Goal: Transaction & Acquisition: Purchase product/service

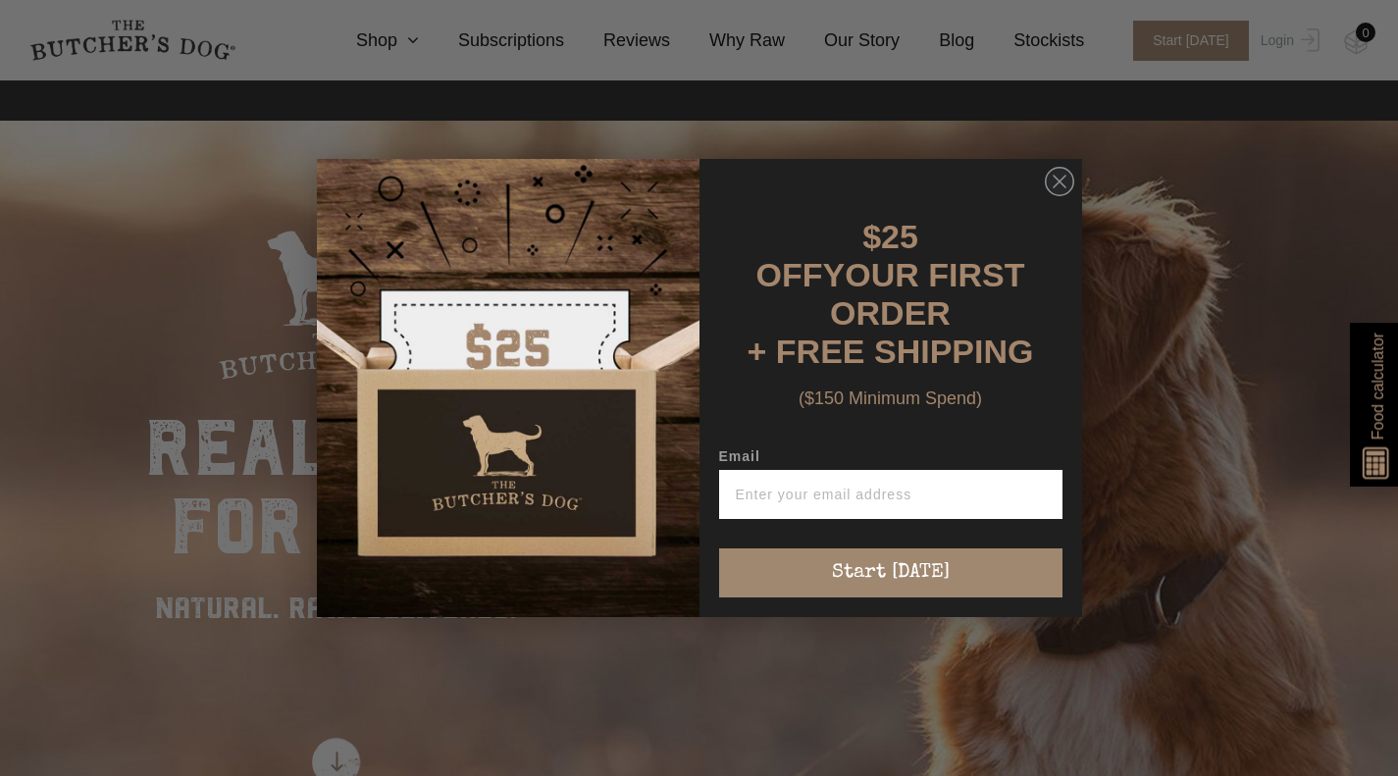
scroll to position [20, 0]
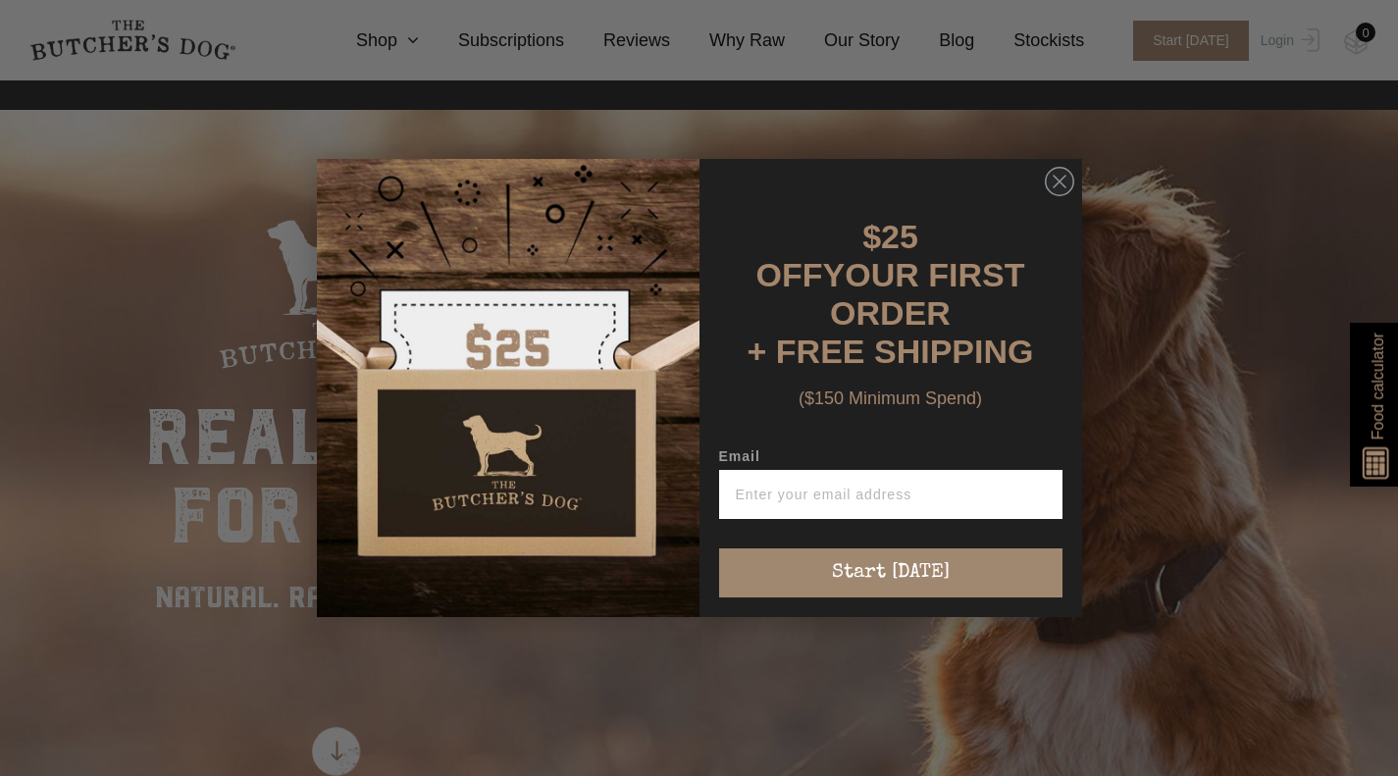
click at [1063, 181] on circle "Close dialog" at bounding box center [1059, 182] width 28 height 28
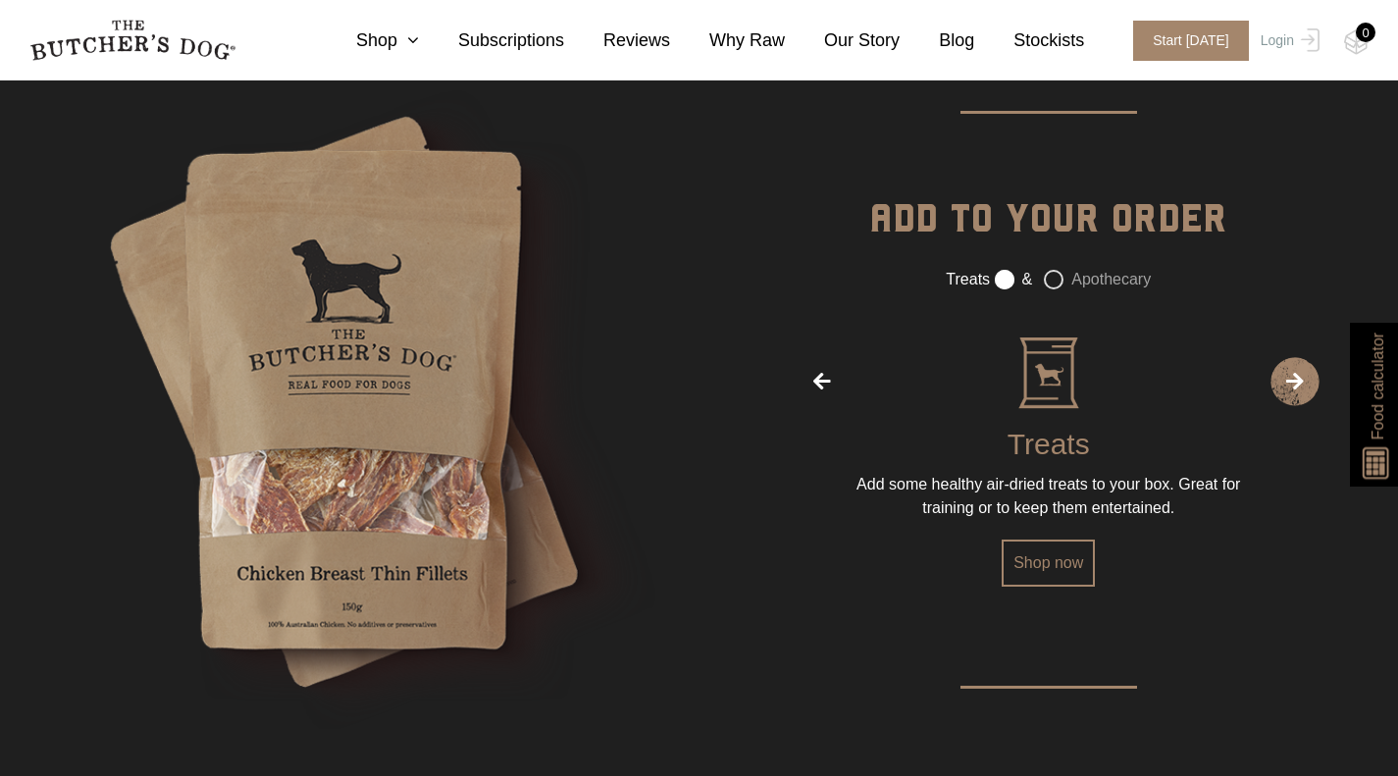
scroll to position [3206, 0]
click at [1292, 383] on span "›" at bounding box center [1295, 380] width 49 height 49
radio input "false"
radio input "true"
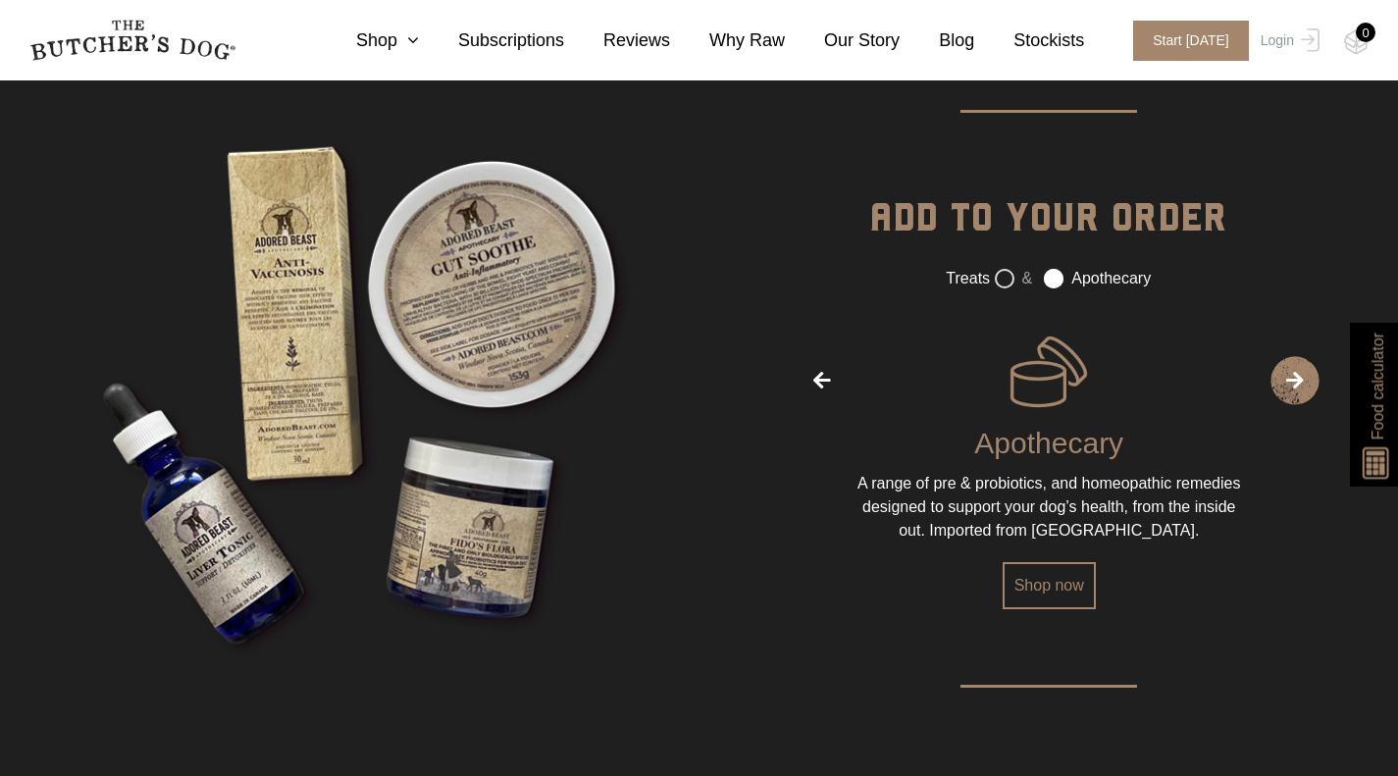
click at [1292, 383] on span "›" at bounding box center [1295, 380] width 49 height 49
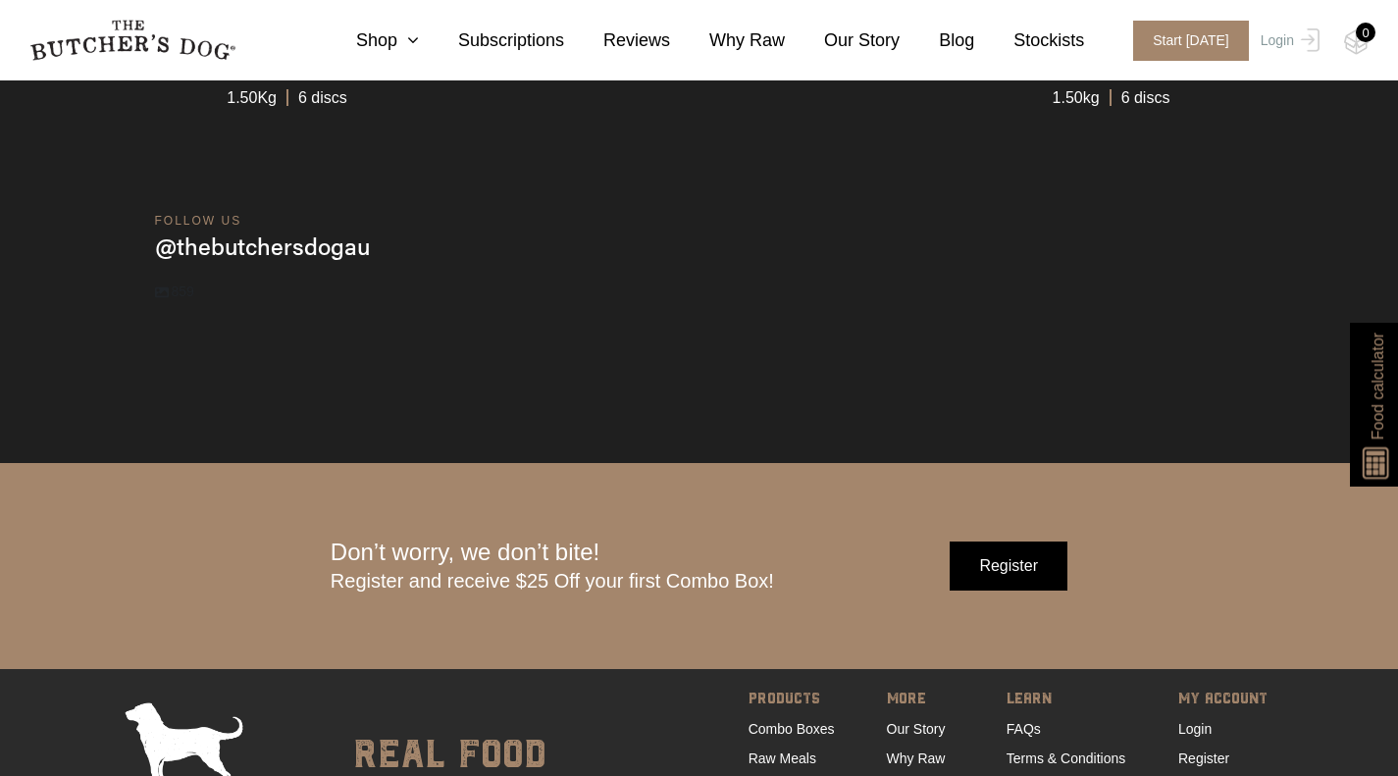
scroll to position [5919, 0]
click at [393, 41] on link "Shop" at bounding box center [368, 40] width 102 height 26
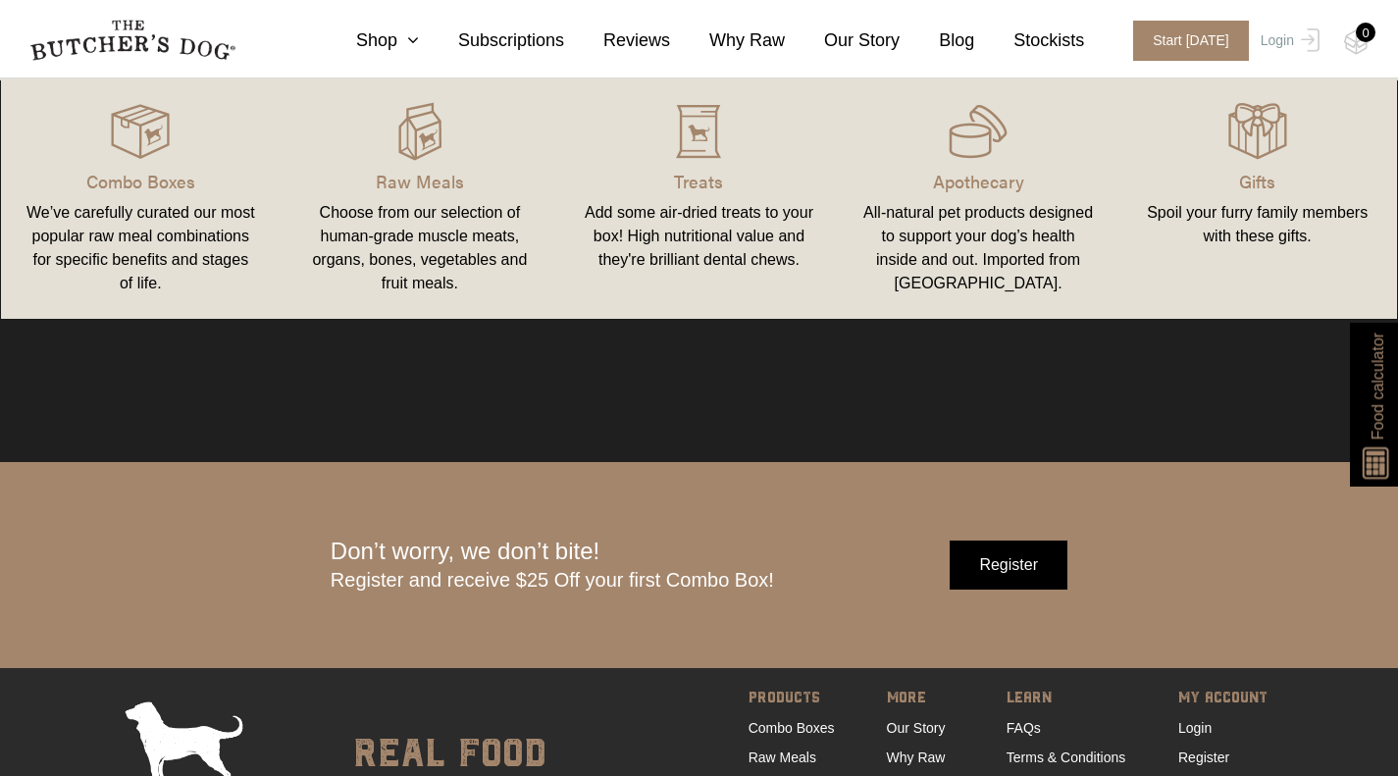
click at [0, 0] on img at bounding box center [0, 0] width 0 height 0
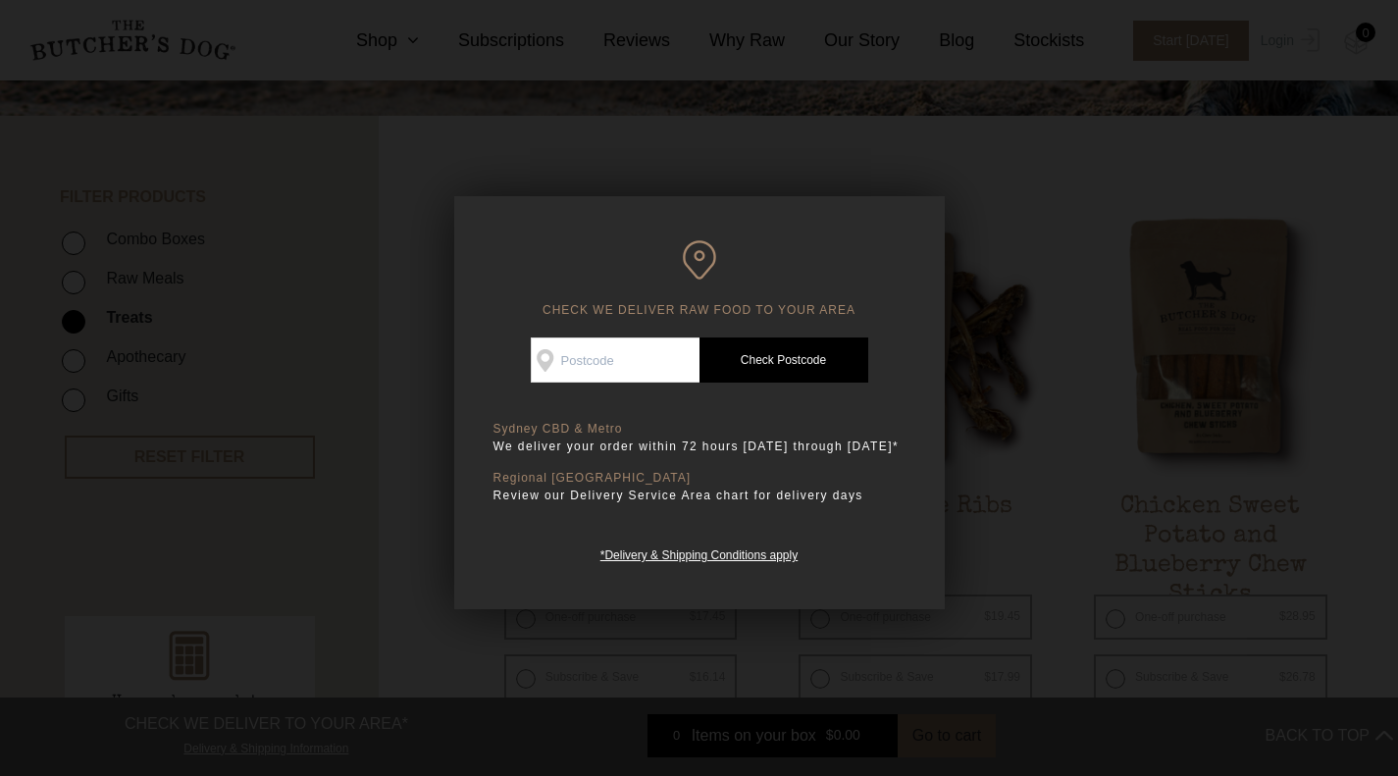
scroll to position [380, 0]
click at [998, 565] on div at bounding box center [699, 388] width 1398 height 776
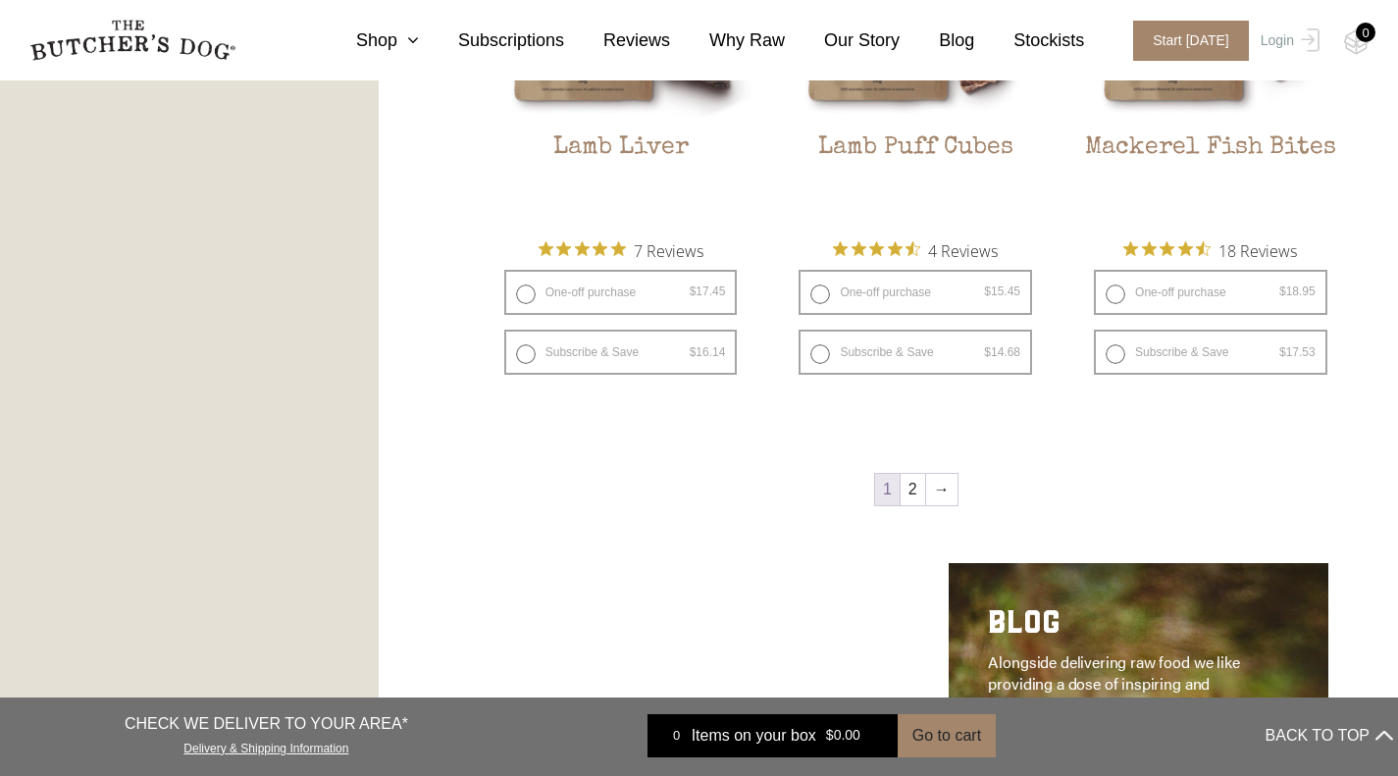
scroll to position [2539, 0]
click at [919, 503] on link "2" at bounding box center [913, 488] width 25 height 31
